Goal: Task Accomplishment & Management: Use online tool/utility

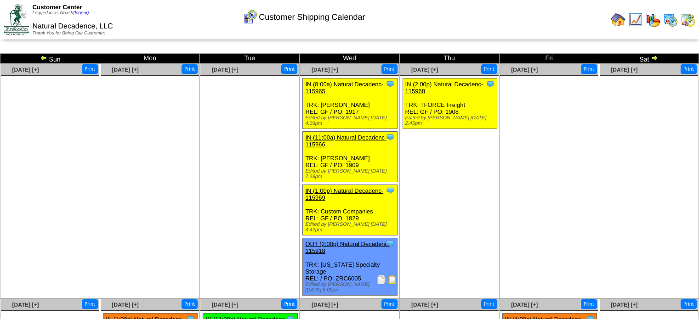
scroll to position [177, 0]
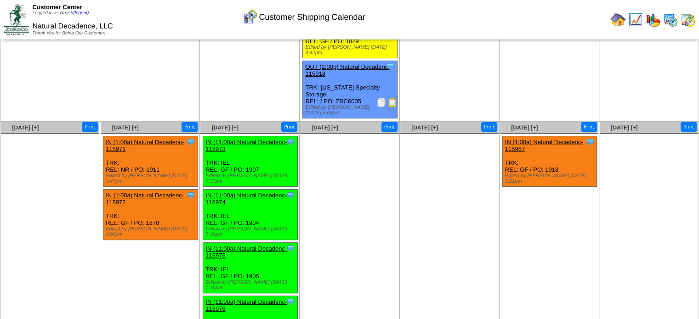
click at [622, 25] on img at bounding box center [618, 19] width 15 height 15
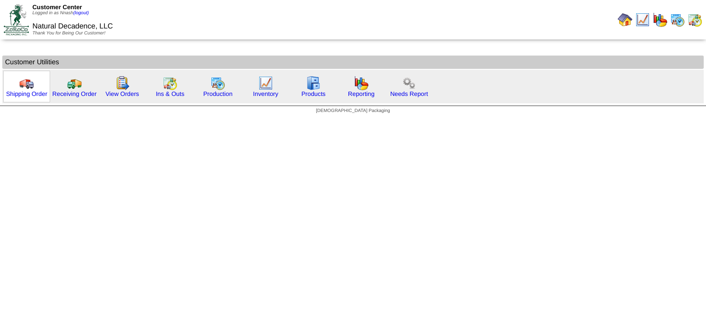
click at [19, 88] on img at bounding box center [26, 83] width 15 height 15
